Goal: Task Accomplishment & Management: Manage account settings

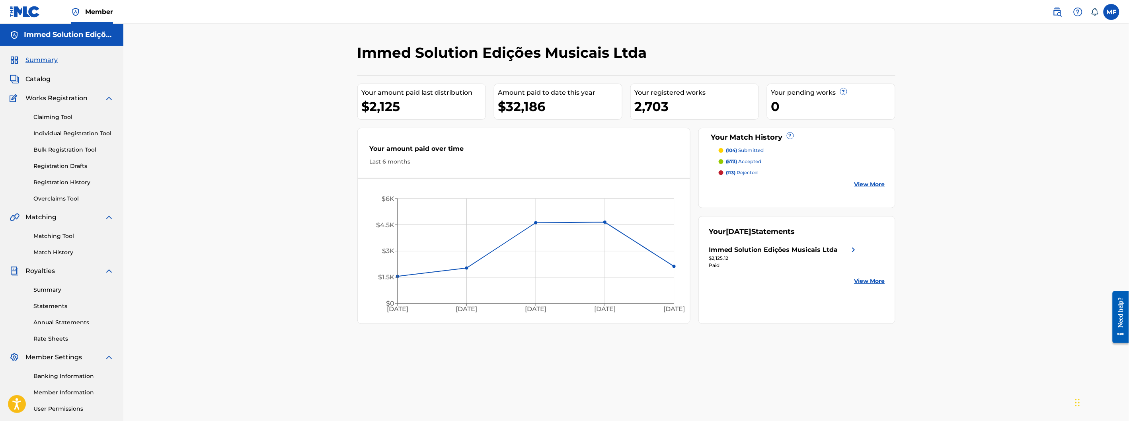
scroll to position [44, 0]
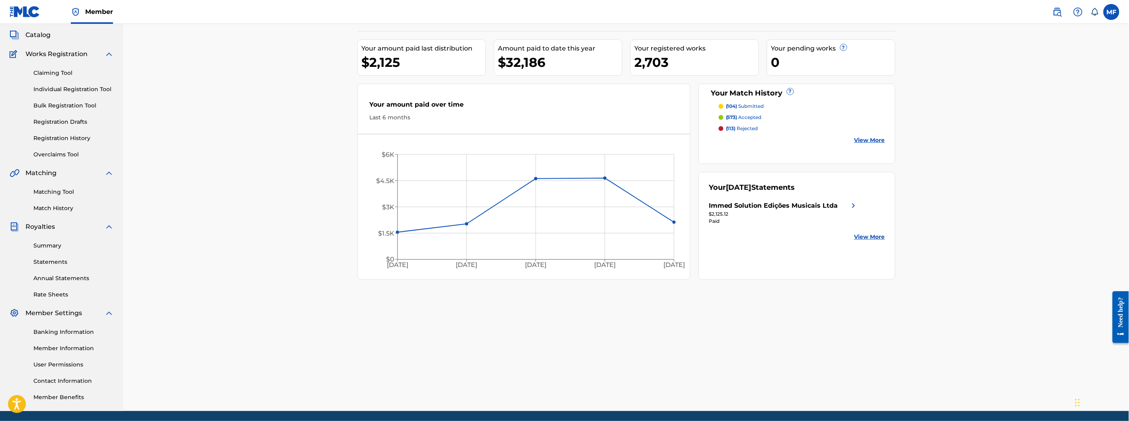
click at [65, 259] on link "Statements" at bounding box center [73, 262] width 80 height 8
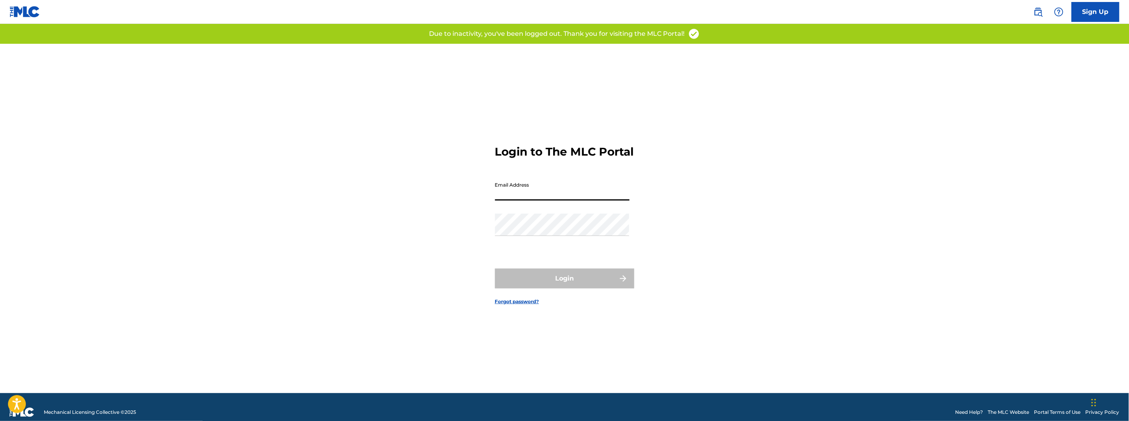
click at [571, 201] on input "Email Address" at bounding box center [562, 189] width 135 height 23
type input "[EMAIL_ADDRESS][DOMAIN_NAME]"
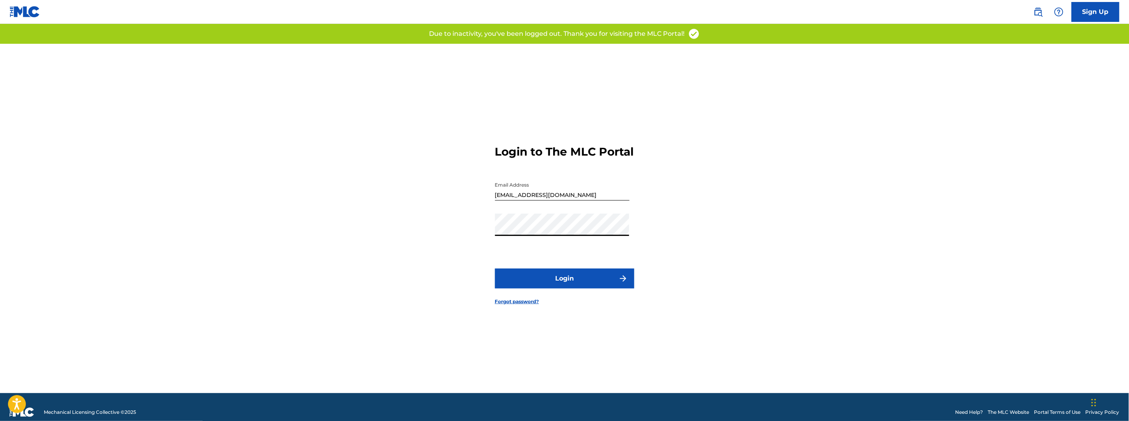
click at [568, 285] on button "Login" at bounding box center [564, 279] width 139 height 20
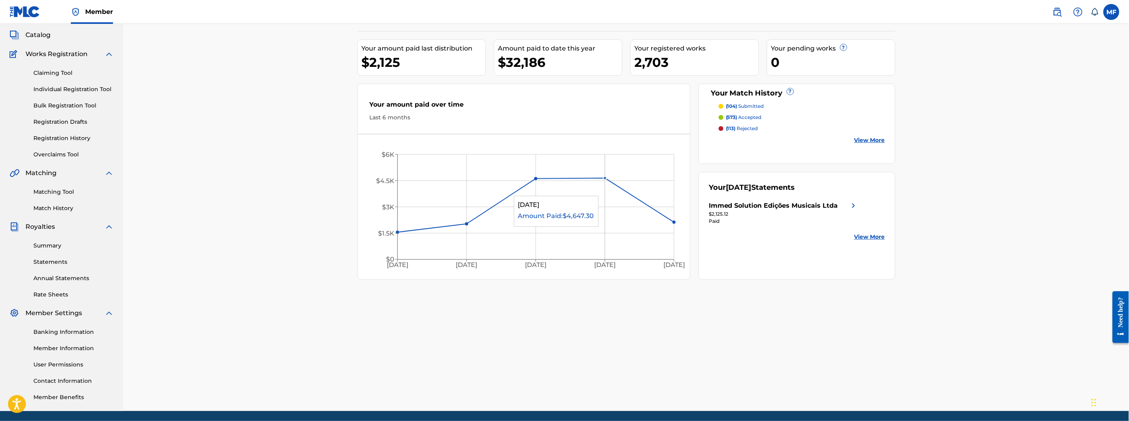
scroll to position [72, 0]
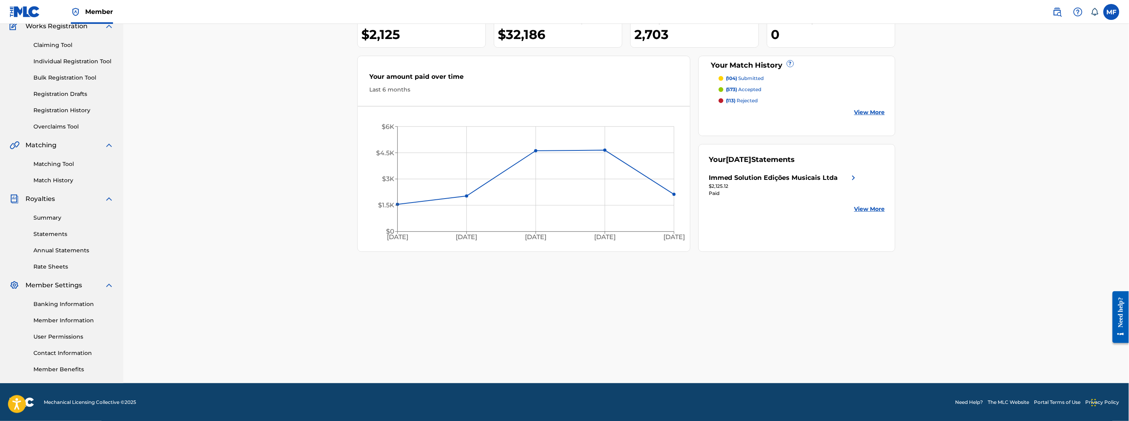
click at [702, 253] on div "Immed Solution Edições Musicais Ltda Your amount paid last distribution $2,125 …" at bounding box center [626, 177] width 557 height 411
click at [877, 212] on link "View More" at bounding box center [869, 209] width 31 height 8
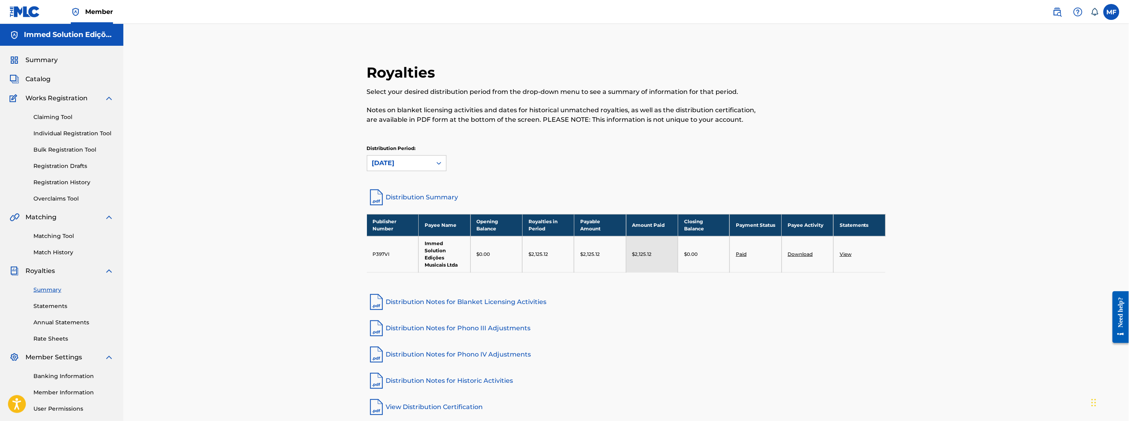
click at [605, 179] on div "Royalties Select your desired distribution period from the drop-down menu to se…" at bounding box center [626, 240] width 538 height 353
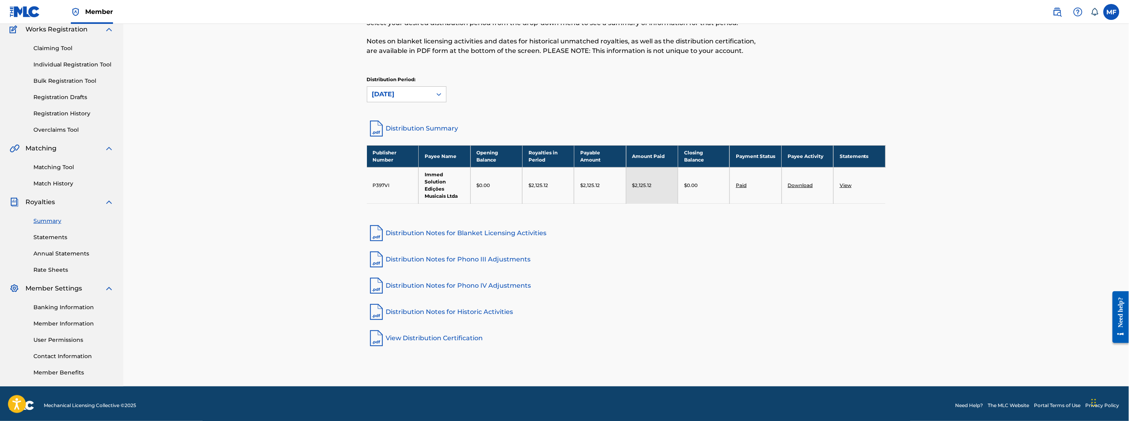
scroll to position [72, 0]
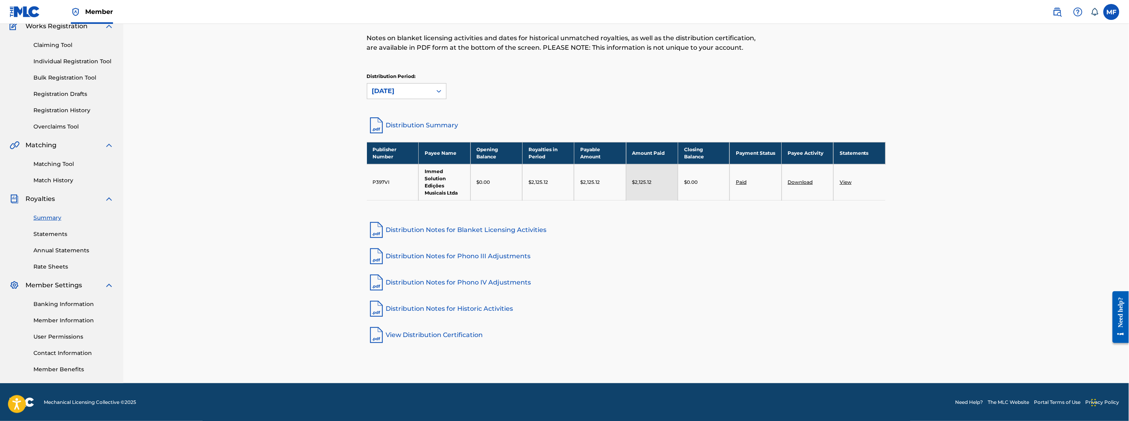
click at [605, 224] on link "Distribution Notes for Blanket Licensing Activities" at bounding box center [626, 229] width 519 height 19
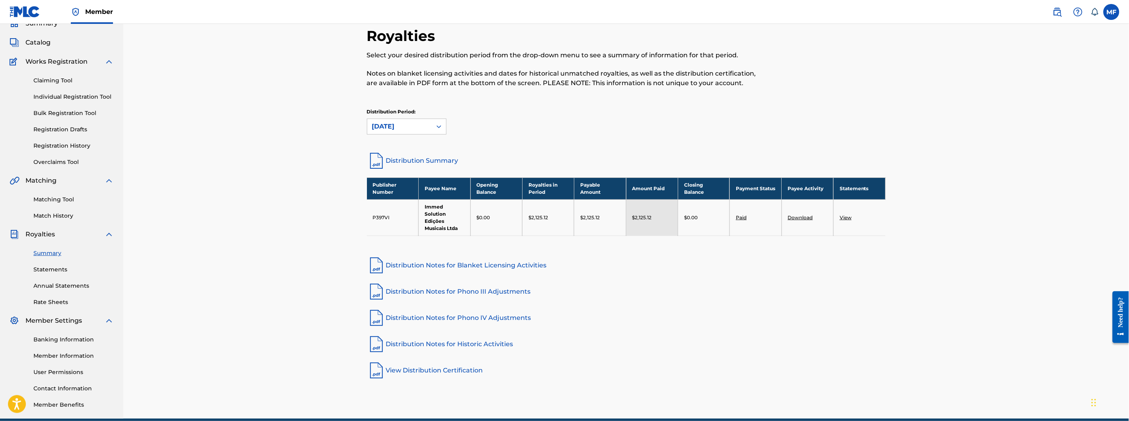
scroll to position [0, 0]
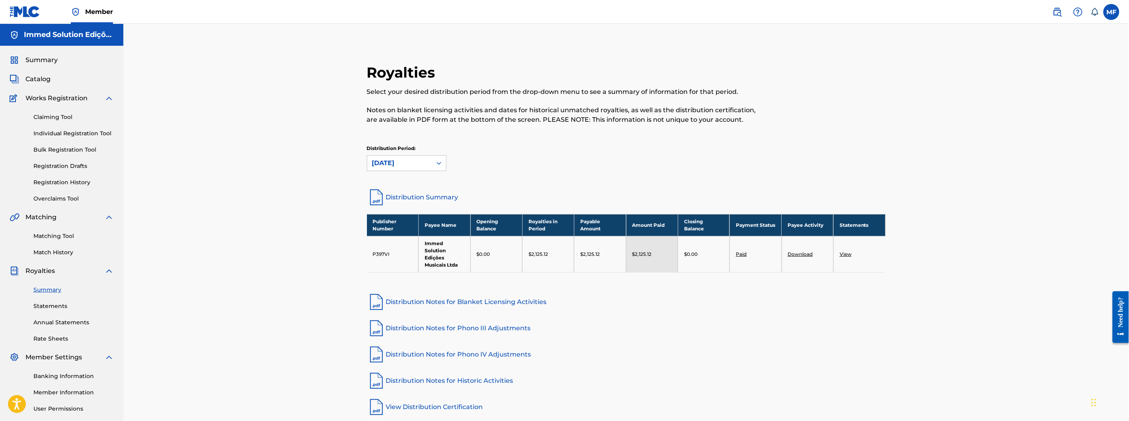
click at [45, 77] on span "Catalog" at bounding box center [37, 79] width 25 height 10
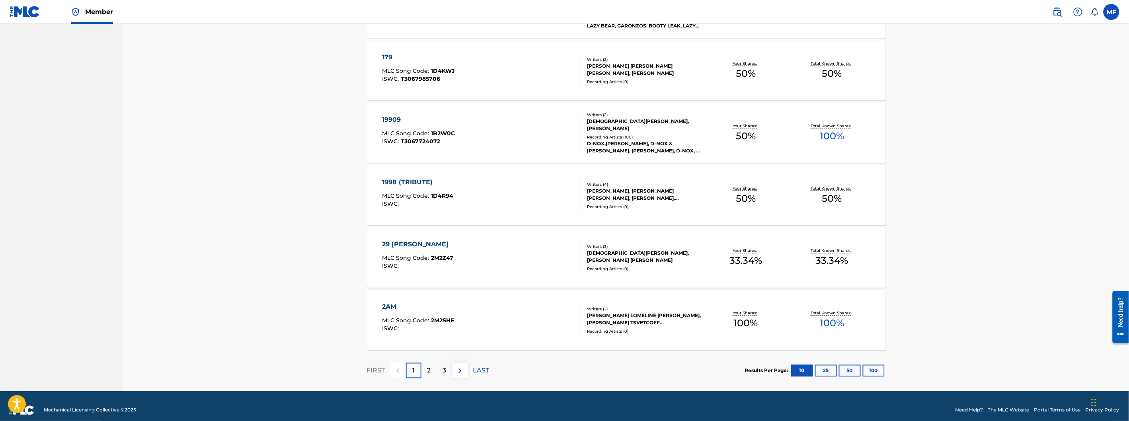
scroll to position [509, 0]
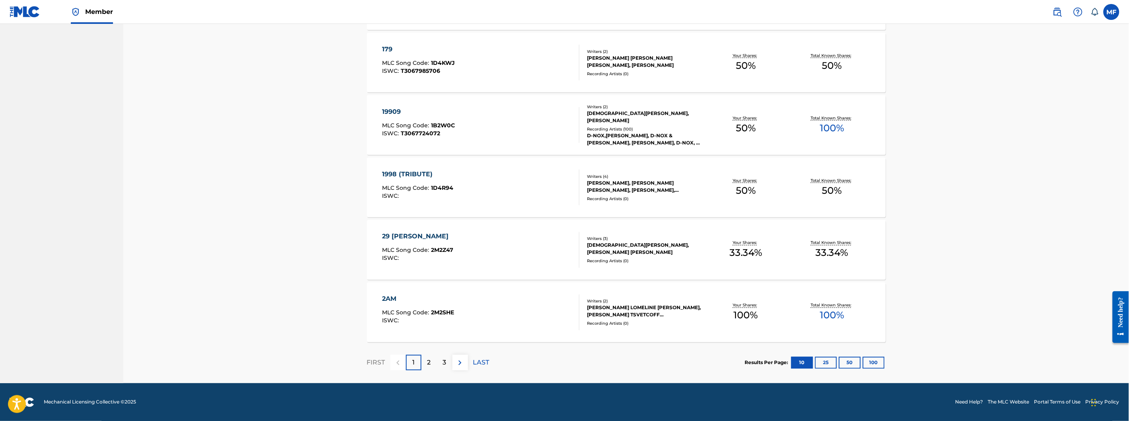
click at [881, 364] on button "100" at bounding box center [874, 363] width 22 height 12
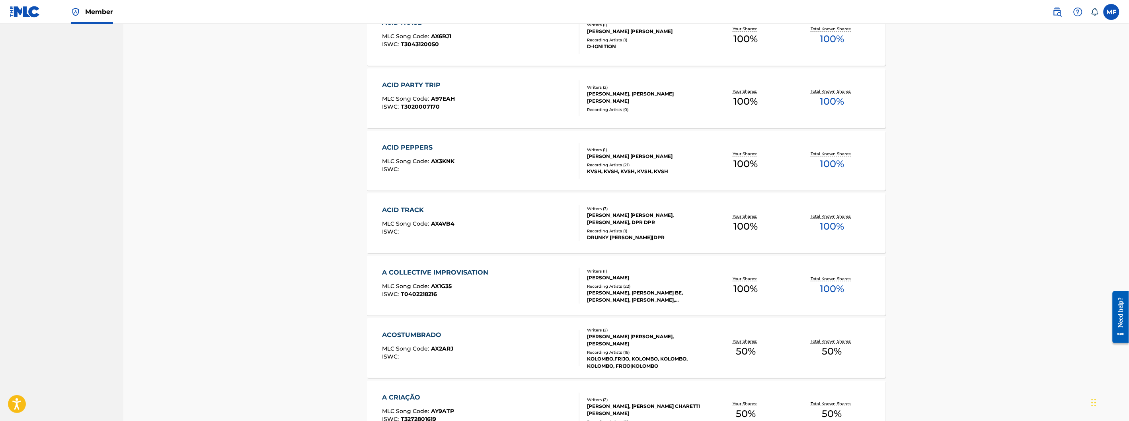
scroll to position [2852, 0]
